Goal: Check status: Check status

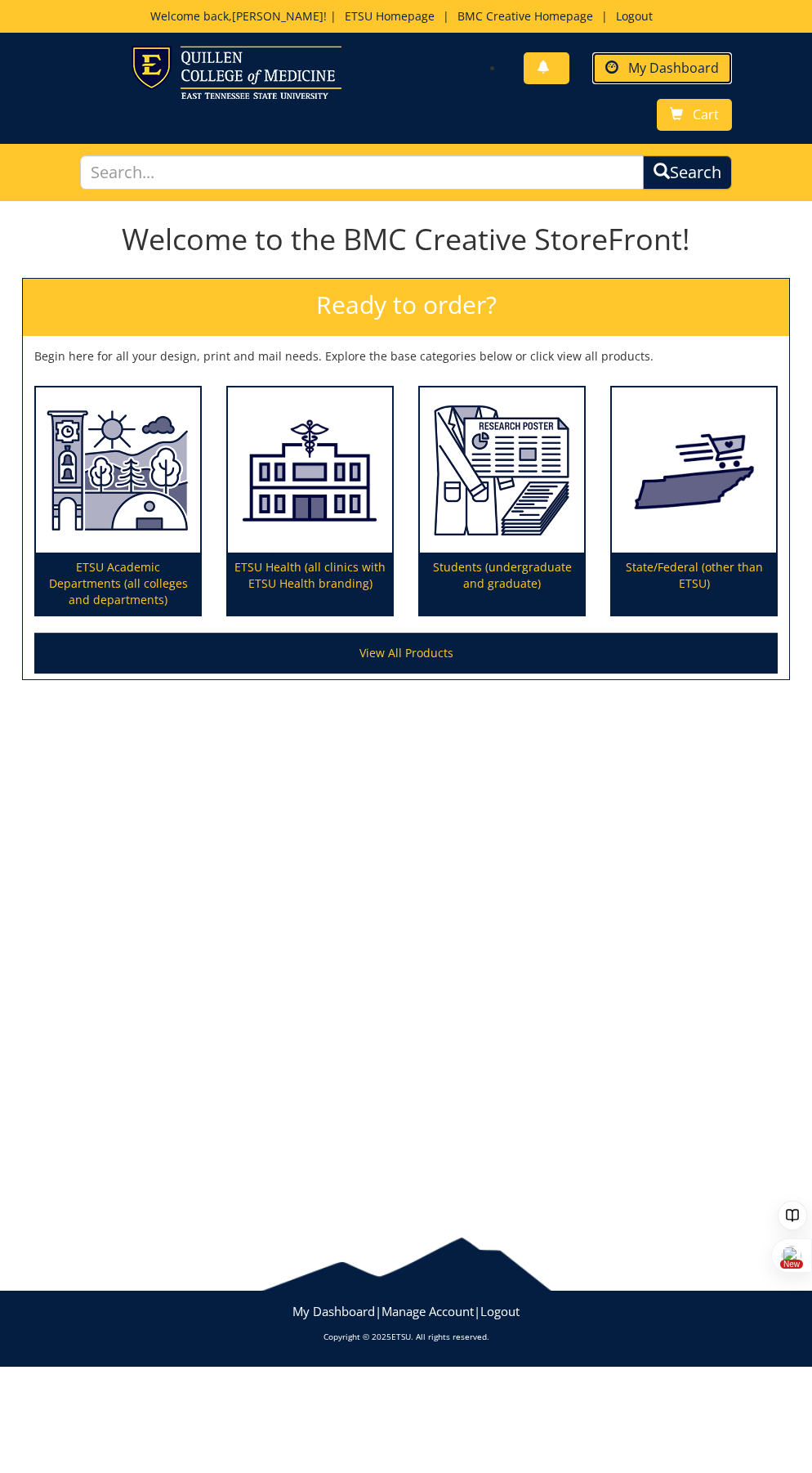
click at [636, 73] on span "My Dashboard" at bounding box center [674, 68] width 91 height 18
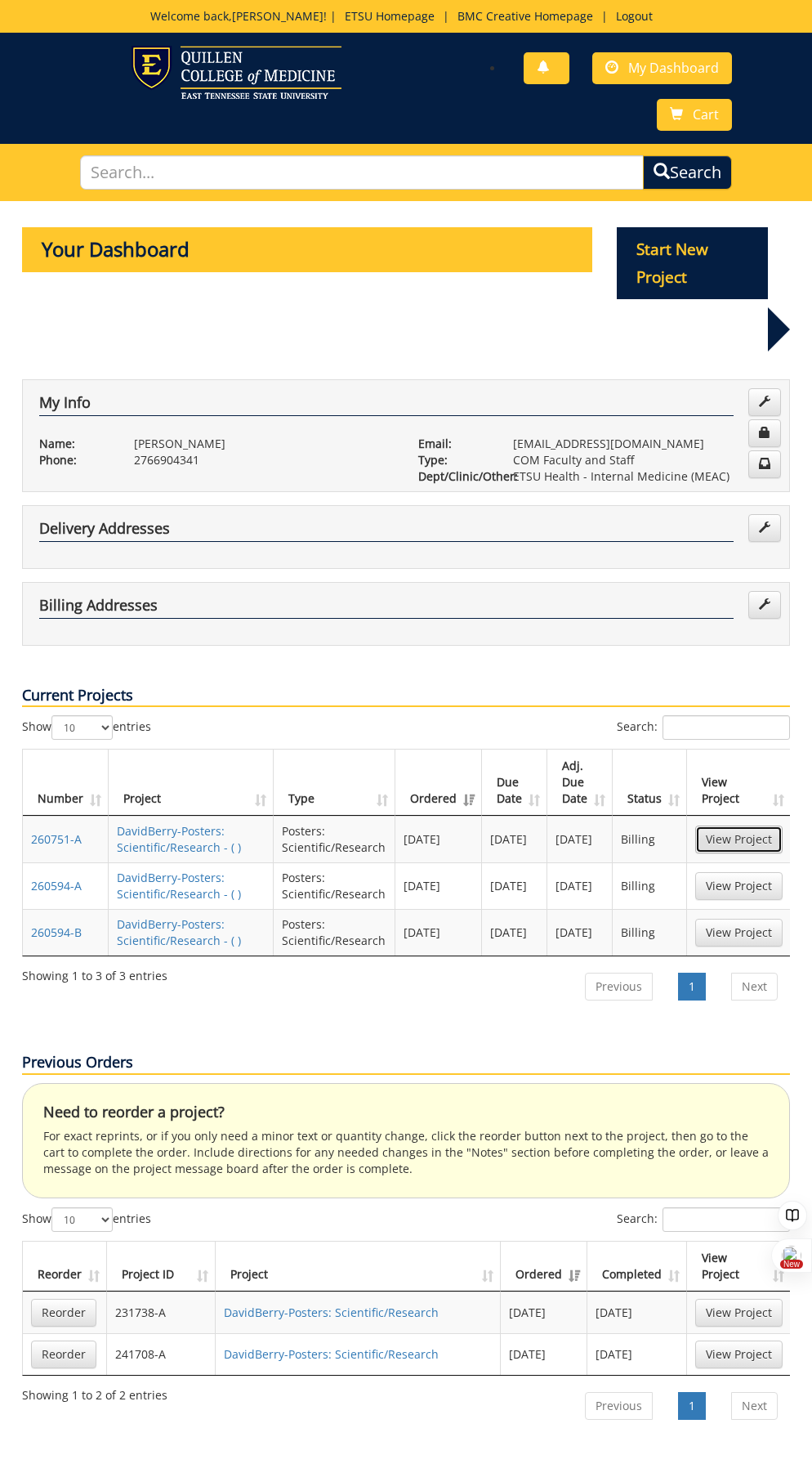
click at [725, 826] on link "View Project" at bounding box center [739, 839] width 87 height 28
